Goal: Information Seeking & Learning: Learn about a topic

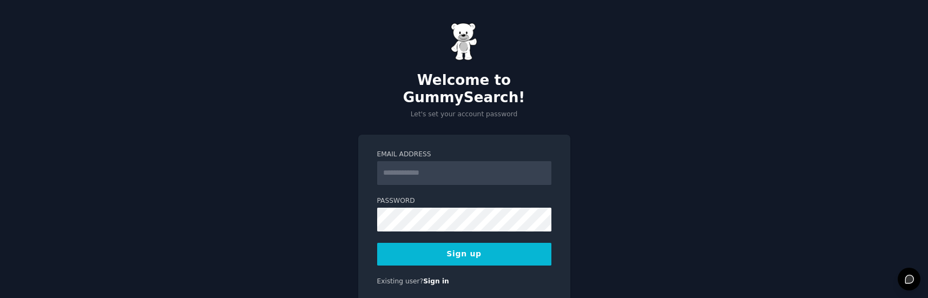
click at [421, 161] on input "Email Address" at bounding box center [464, 173] width 174 height 24
type input "**********"
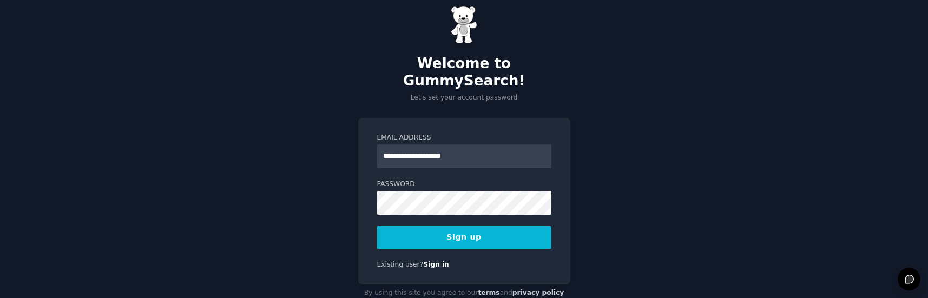
scroll to position [26, 0]
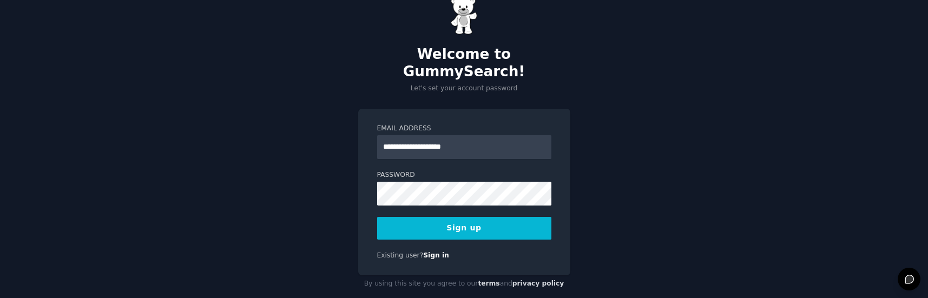
click at [420, 217] on button "Sign up" at bounding box center [464, 228] width 174 height 23
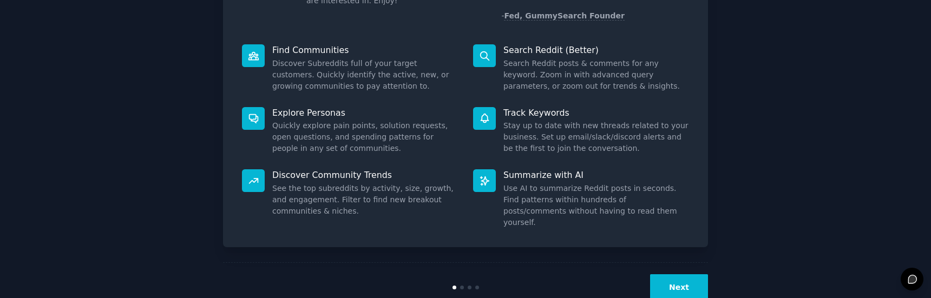
scroll to position [125, 0]
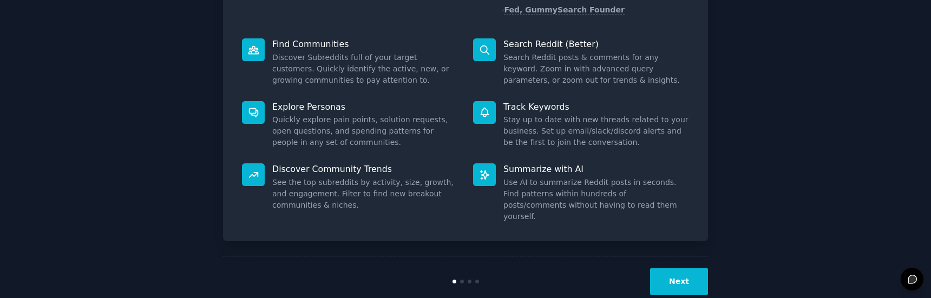
click at [666, 268] on button "Next" at bounding box center [679, 281] width 58 height 27
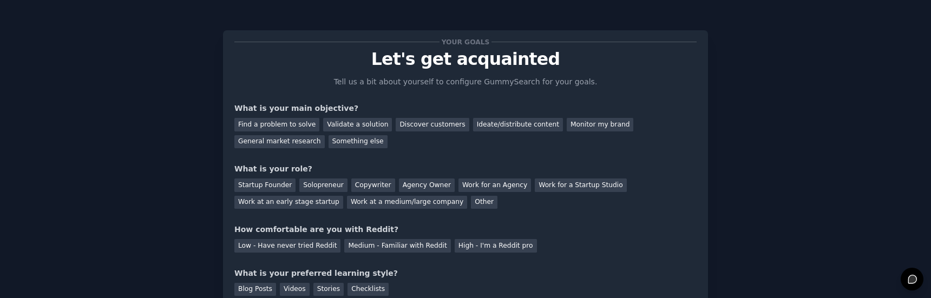
click at [325, 135] on div "General market research" at bounding box center [279, 142] width 90 height 14
click at [299, 181] on div "Solopreneur" at bounding box center [323, 186] width 48 height 14
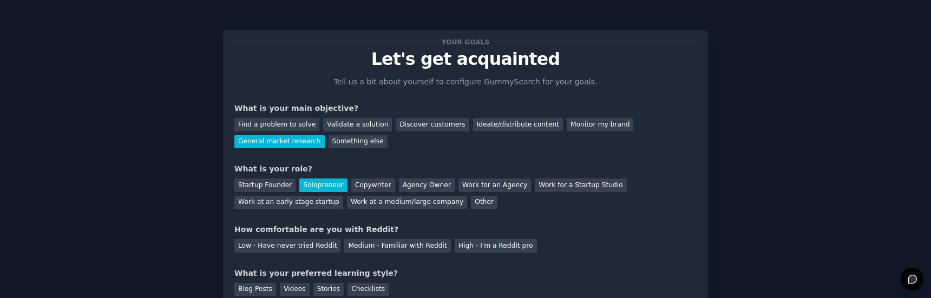
click at [276, 184] on div "Startup Founder" at bounding box center [264, 186] width 61 height 14
click at [315, 183] on div "Solopreneur" at bounding box center [323, 186] width 48 height 14
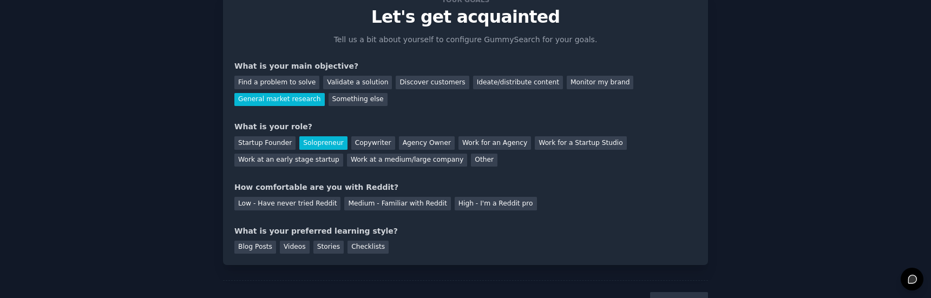
scroll to position [54, 0]
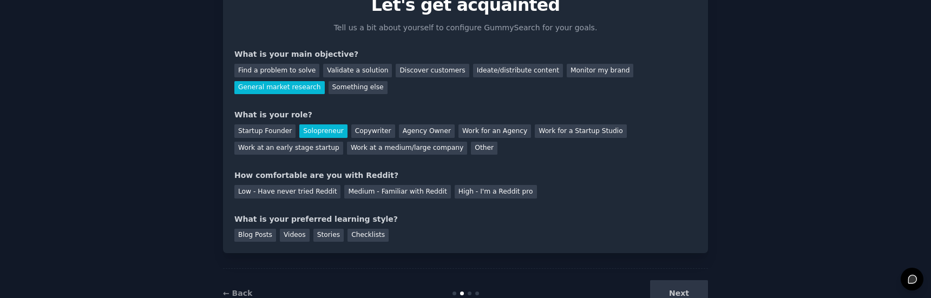
drag, startPoint x: 312, startPoint y: 192, endPoint x: 622, endPoint y: 238, distance: 313.0
click at [624, 238] on div "Blog Posts Videos Stories Checklists" at bounding box center [465, 233] width 462 height 17
click at [411, 187] on div "Medium - Familiar with Reddit" at bounding box center [397, 192] width 106 height 14
click at [287, 234] on div "Videos" at bounding box center [295, 236] width 30 height 14
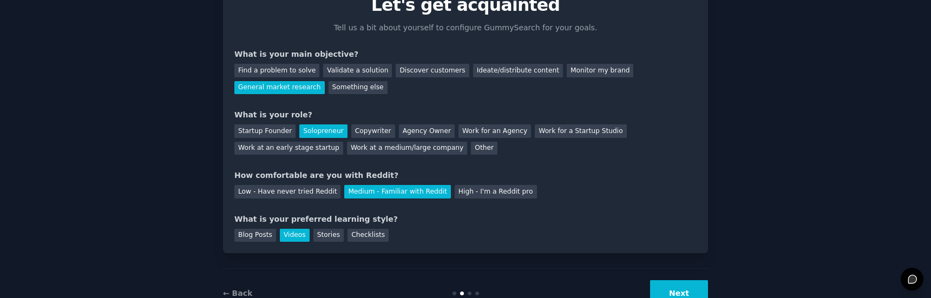
click at [348, 235] on div "Checklists" at bounding box center [368, 236] width 41 height 14
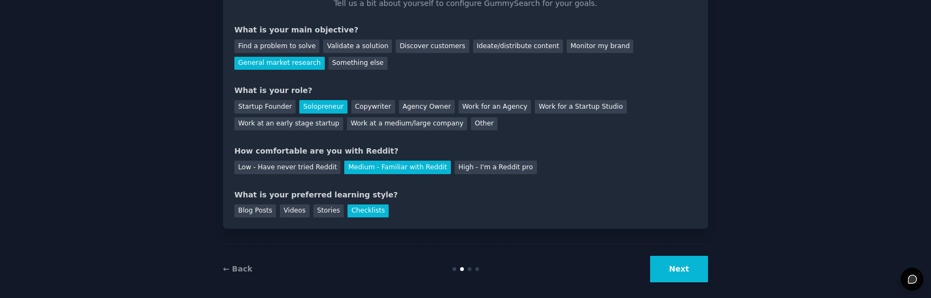
scroll to position [89, 0]
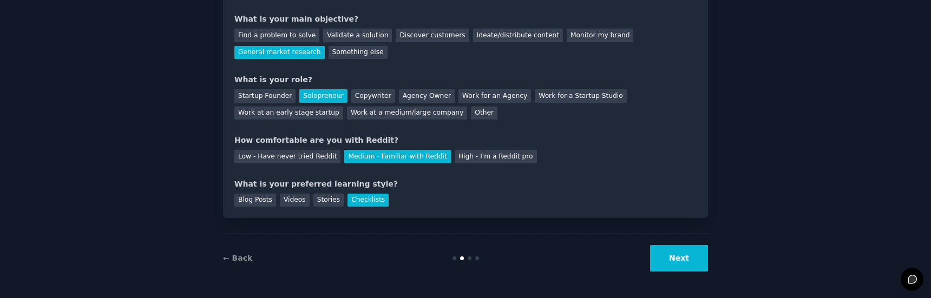
click at [280, 201] on div "Videos" at bounding box center [295, 201] width 30 height 14
click at [667, 258] on button "Next" at bounding box center [679, 258] width 58 height 27
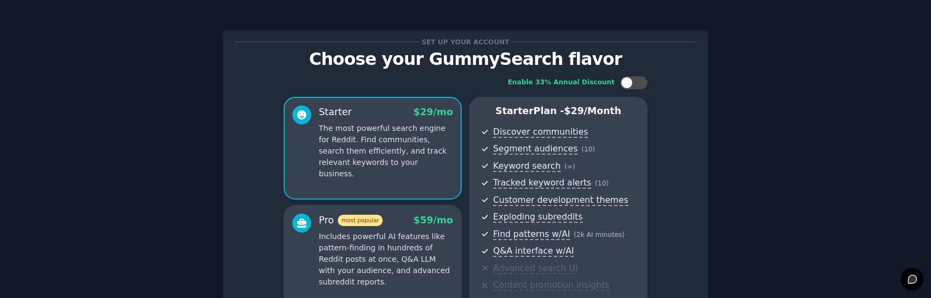
click at [626, 78] on div at bounding box center [627, 83] width 12 height 12
click at [628, 80] on div at bounding box center [633, 82] width 27 height 13
click at [628, 80] on div at bounding box center [627, 83] width 12 height 12
click at [628, 80] on div at bounding box center [633, 82] width 27 height 13
click at [628, 80] on div at bounding box center [627, 83] width 12 height 12
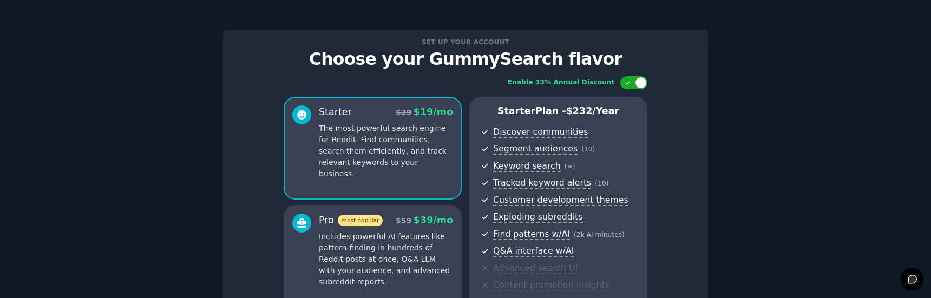
click at [628, 80] on div at bounding box center [633, 82] width 27 height 13
checkbox input "false"
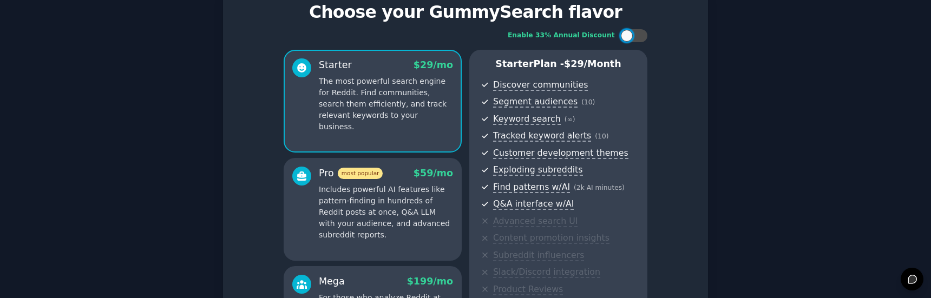
scroll to position [217, 0]
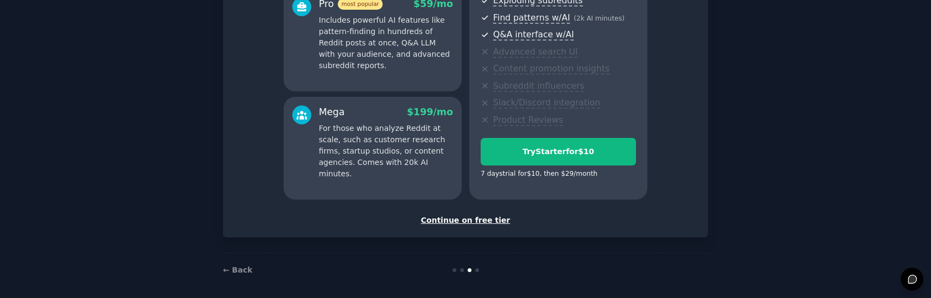
click at [489, 221] on div "Continue on free tier" at bounding box center [465, 220] width 462 height 11
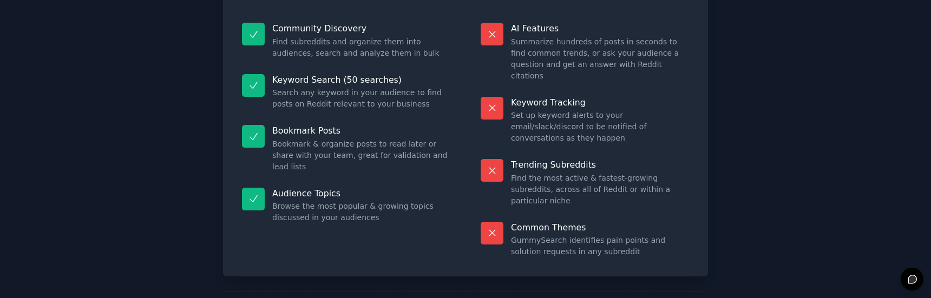
scroll to position [123, 0]
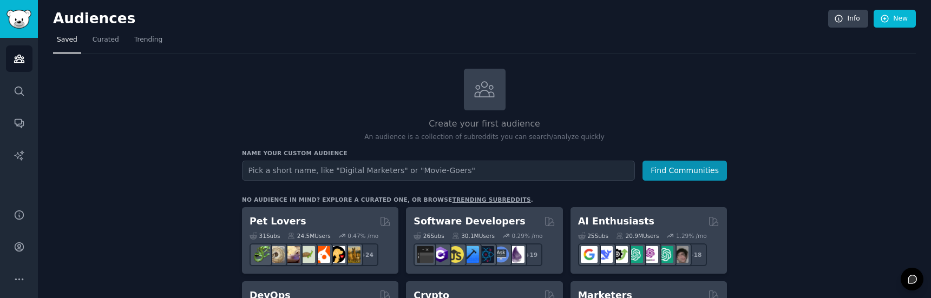
drag, startPoint x: 169, startPoint y: 152, endPoint x: 122, endPoint y: 128, distance: 53.3
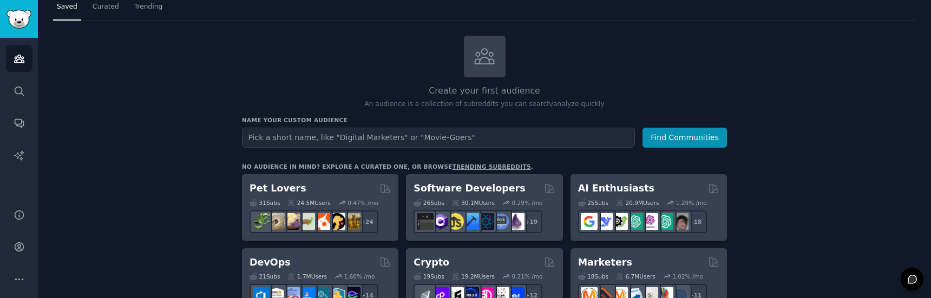
scroll to position [54, 0]
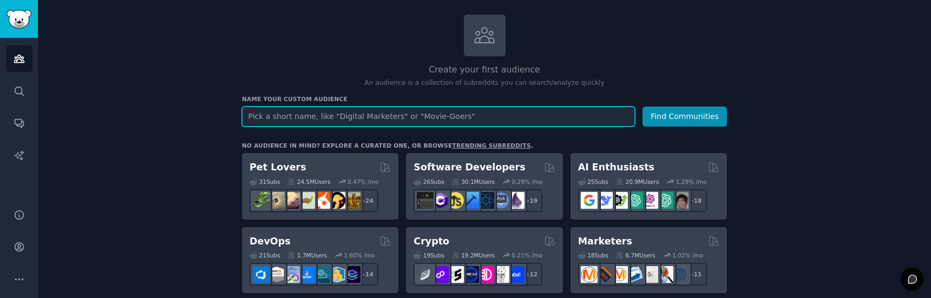
click at [352, 116] on input "text" at bounding box center [438, 117] width 393 height 20
type input "dryer vent cleaning"
click at [643, 107] on button "Find Communities" at bounding box center [685, 117] width 84 height 20
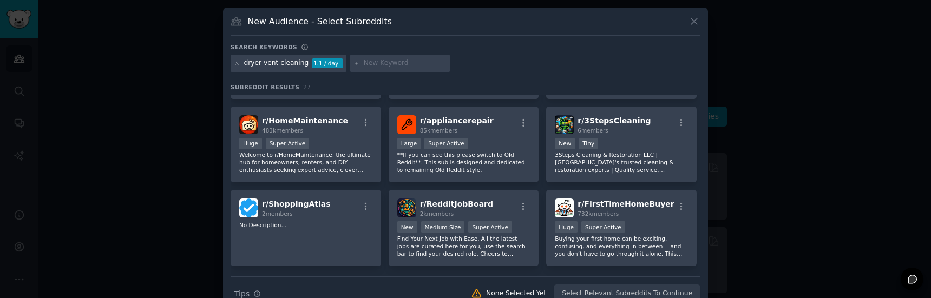
scroll to position [350, 0]
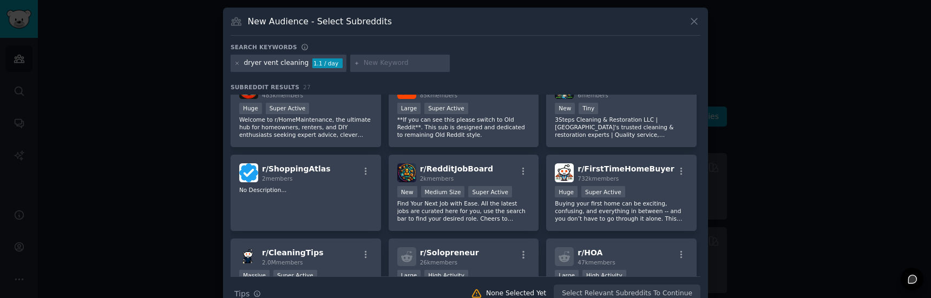
click at [692, 17] on icon at bounding box center [694, 21] width 11 height 11
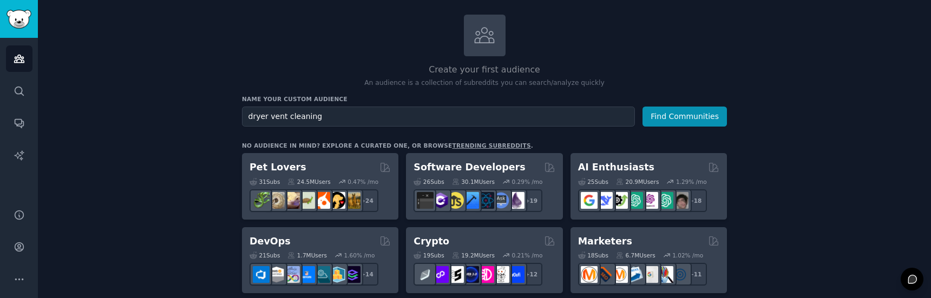
click at [610, 165] on h2 "AI Enthusiasts" at bounding box center [616, 168] width 76 height 14
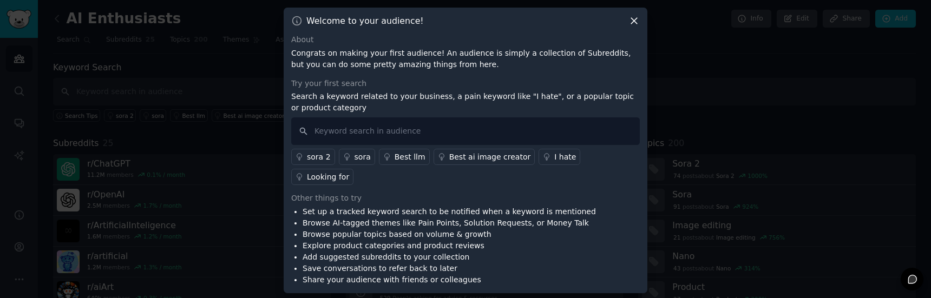
click at [633, 24] on icon at bounding box center [634, 21] width 6 height 6
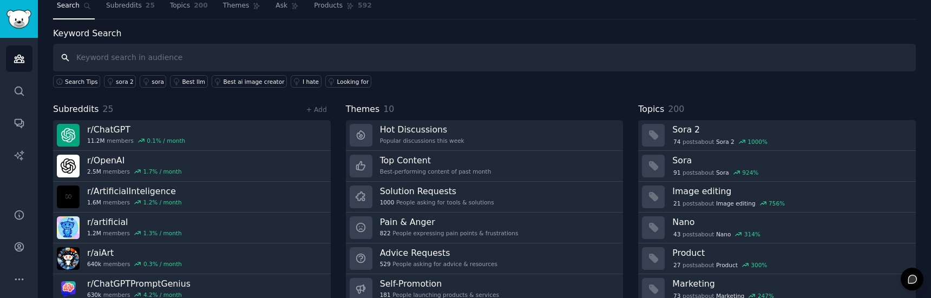
scroll to position [21, 0]
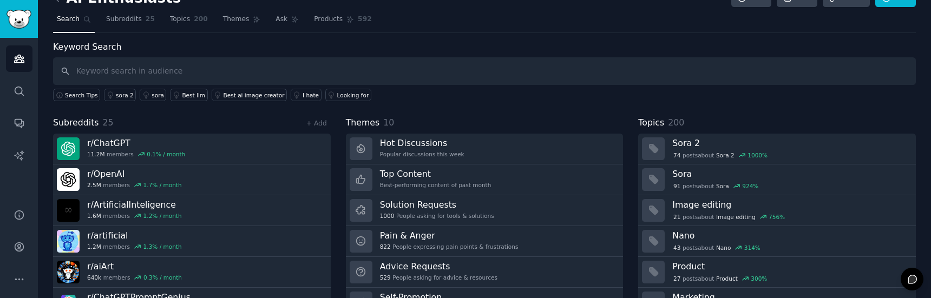
click at [422, 240] on h3 "Pain & Anger" at bounding box center [449, 235] width 139 height 11
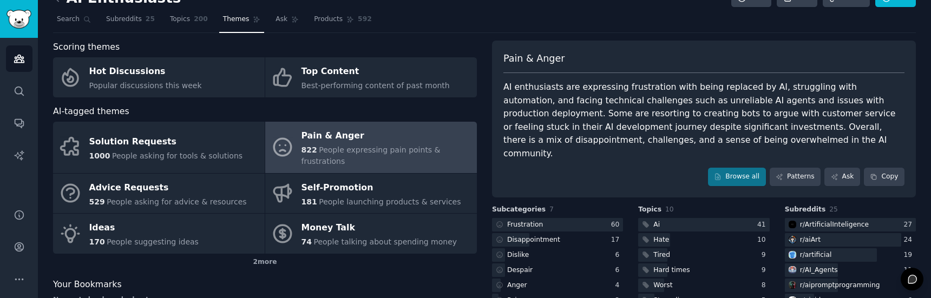
click at [575, 218] on div at bounding box center [557, 225] width 131 height 14
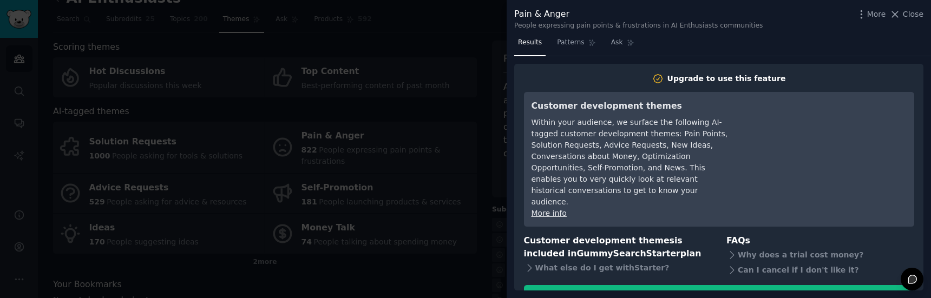
click at [907, 15] on span "Close" at bounding box center [913, 14] width 21 height 11
